Goal: Task Accomplishment & Management: Manage account settings

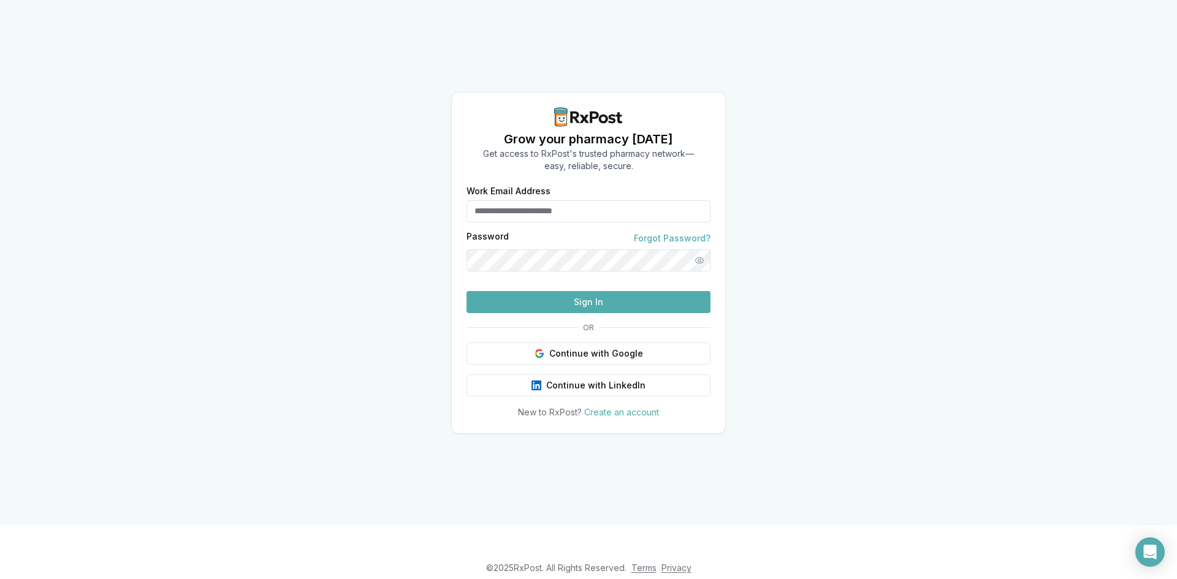
click at [549, 200] on input "Work Email Address" at bounding box center [588, 211] width 244 height 22
click at [658, 232] on link "Forgot Password?" at bounding box center [672, 238] width 77 height 12
click at [544, 200] on input "Work Email Address" at bounding box center [588, 211] width 244 height 22
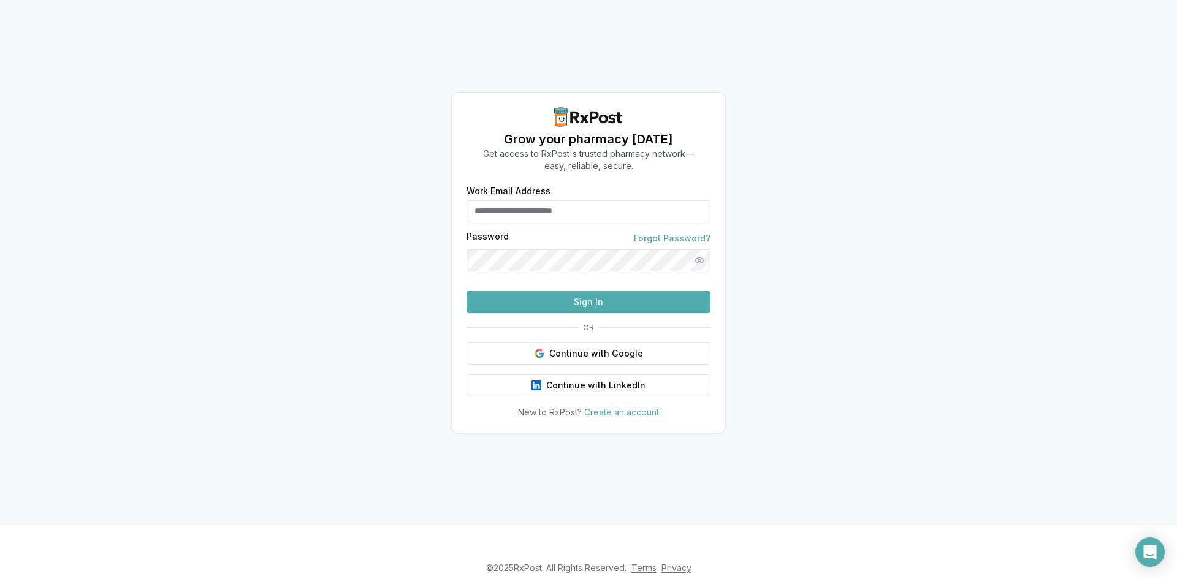
click at [544, 200] on input "Work Email Address" at bounding box center [588, 211] width 244 height 22
click at [536, 200] on input "Work Email Address" at bounding box center [588, 211] width 244 height 22
